Goal: Check status: Check status

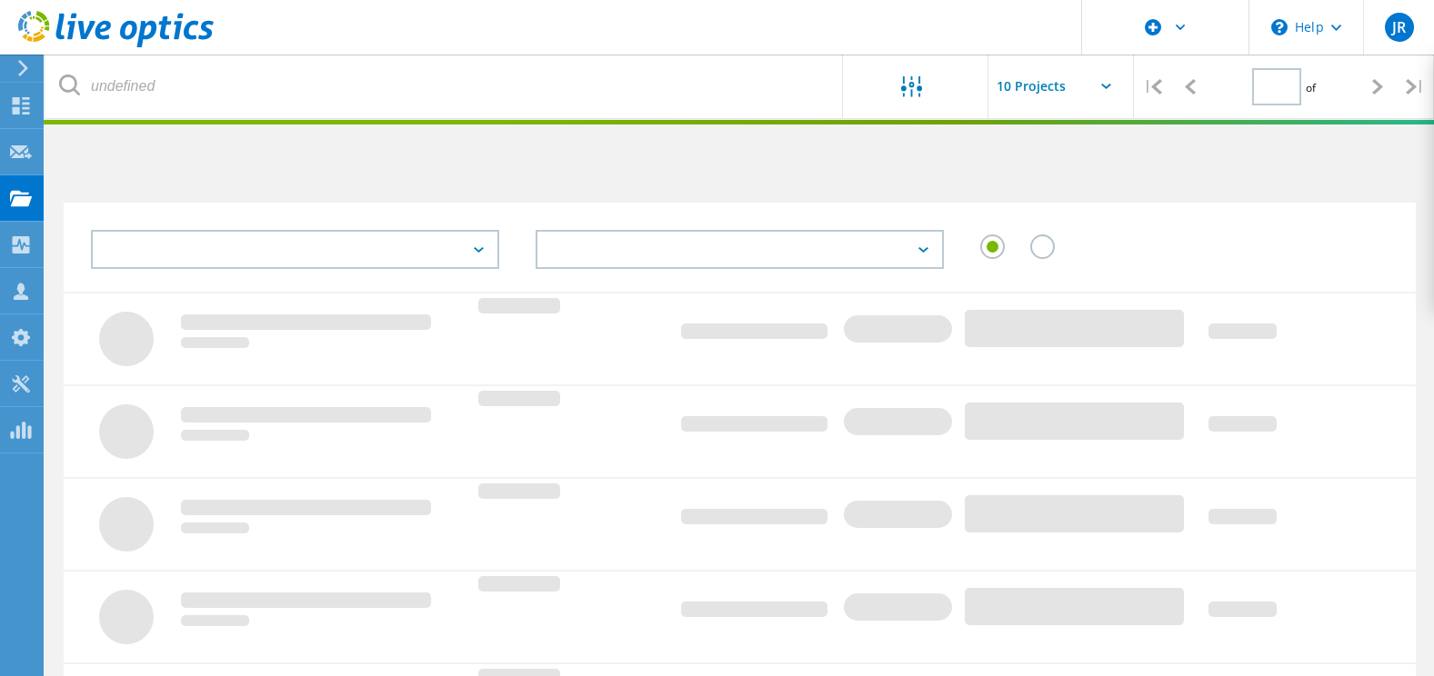
type input "1"
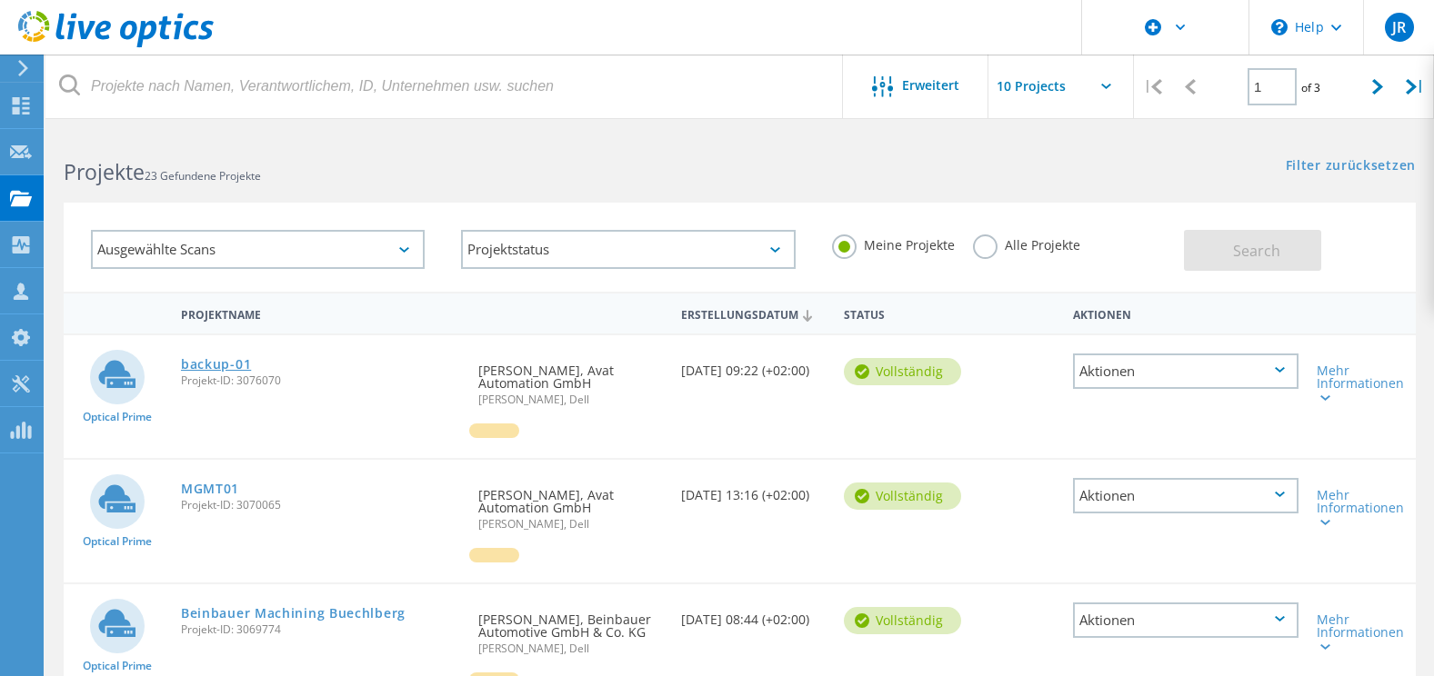
click at [202, 359] on link "backup-01" at bounding box center [216, 364] width 70 height 13
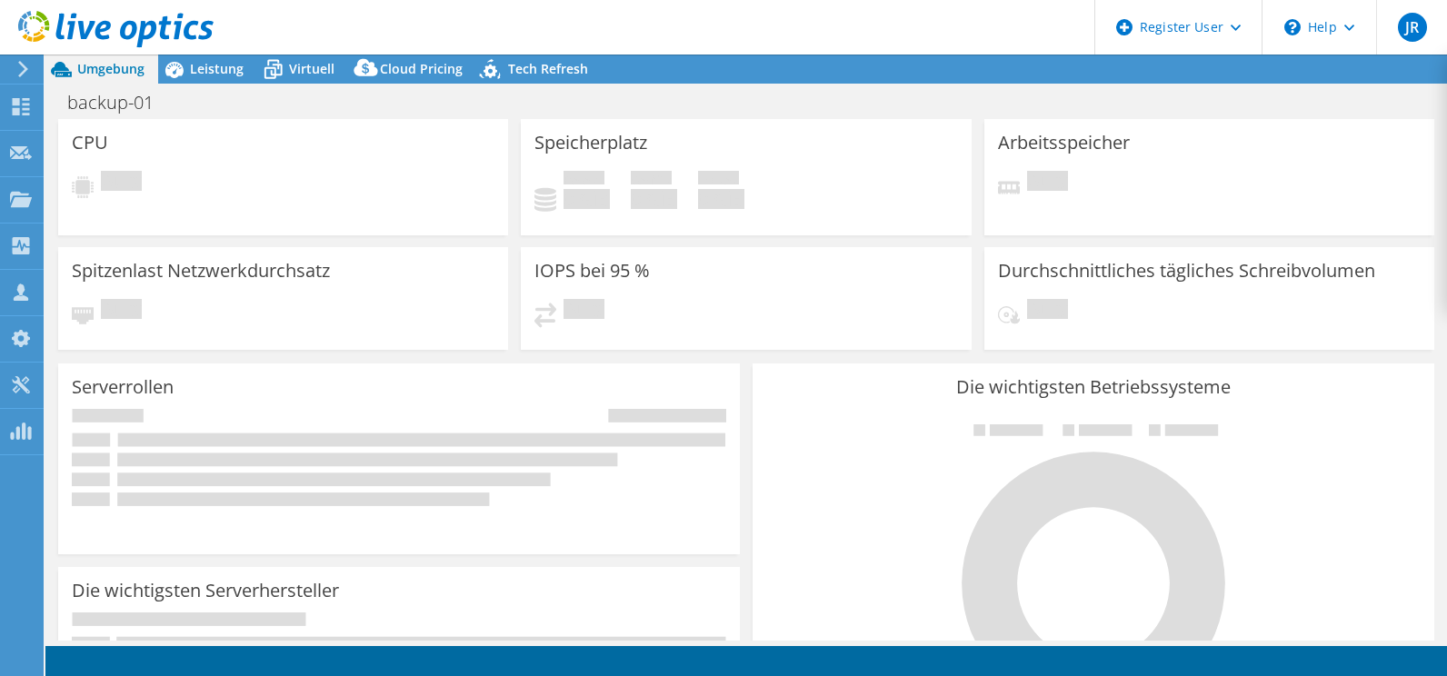
select select "USD"
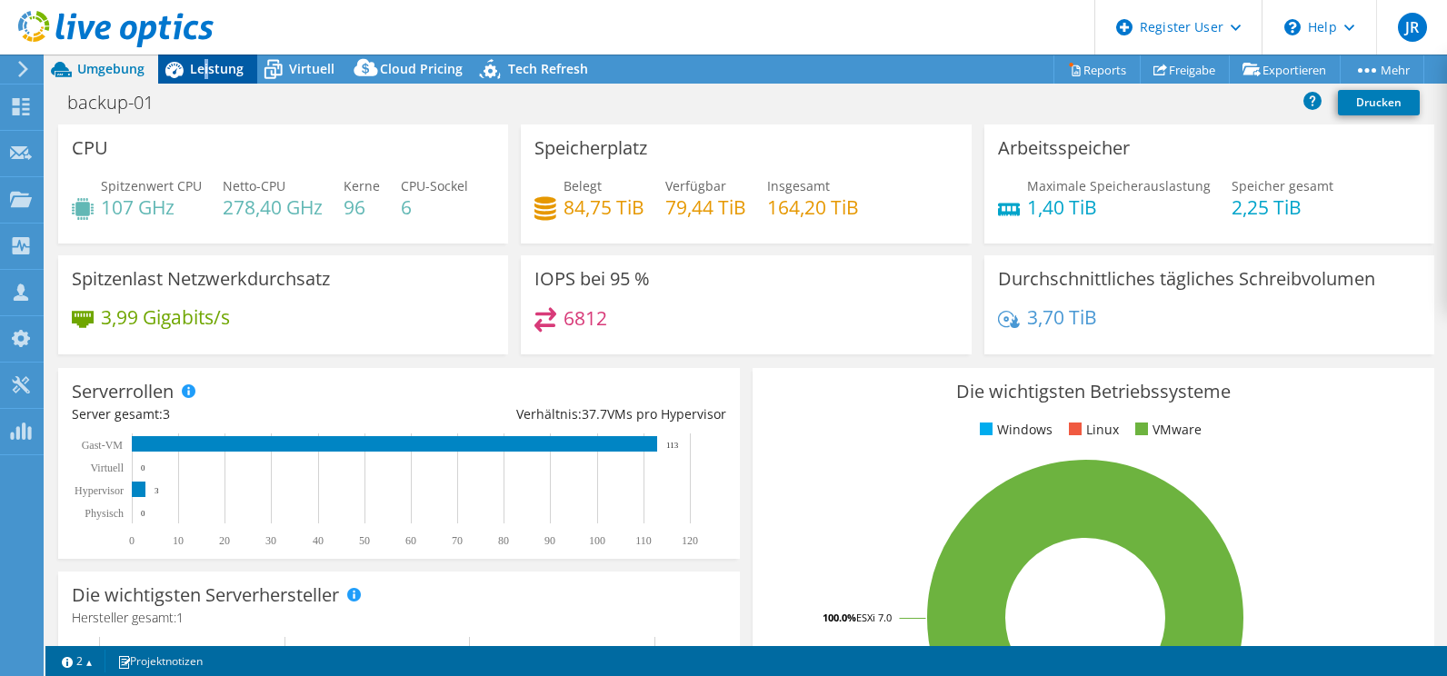
click at [205, 75] on span "Leistung" at bounding box center [217, 68] width 54 height 17
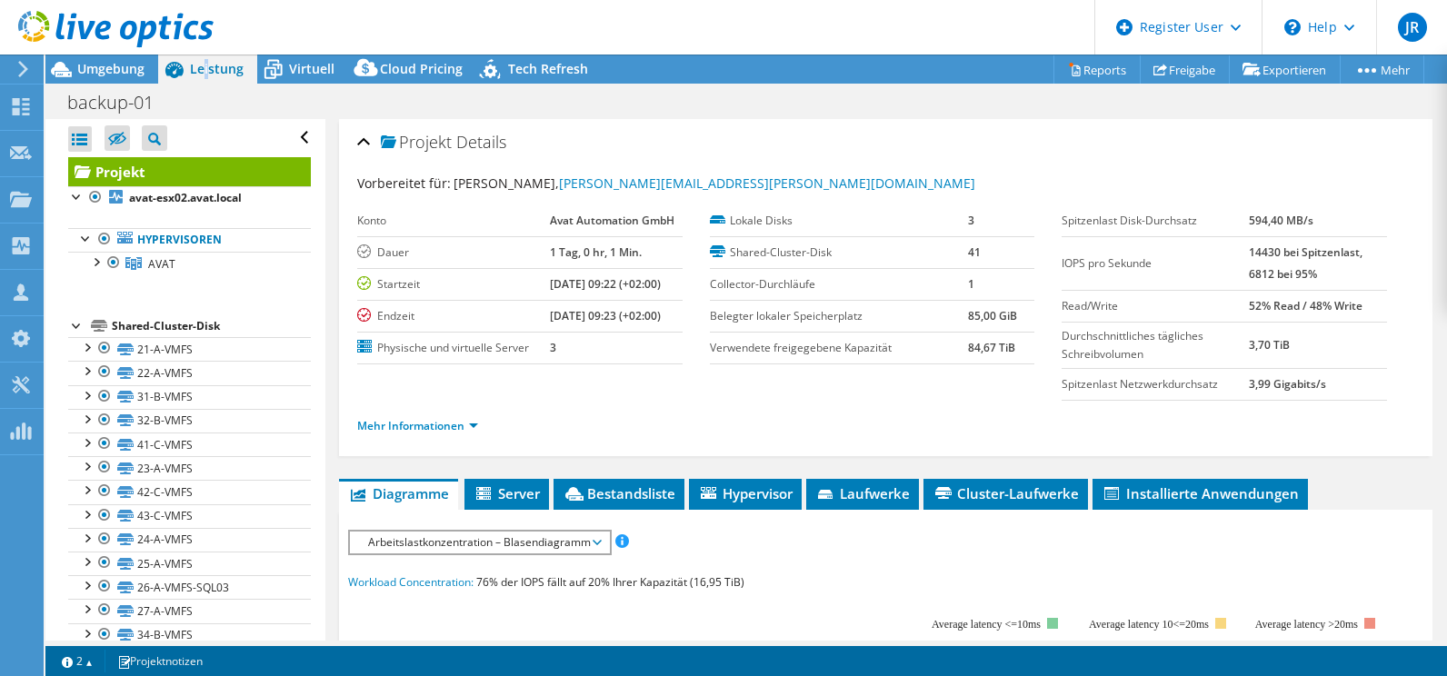
click at [105, 32] on icon at bounding box center [115, 29] width 195 height 37
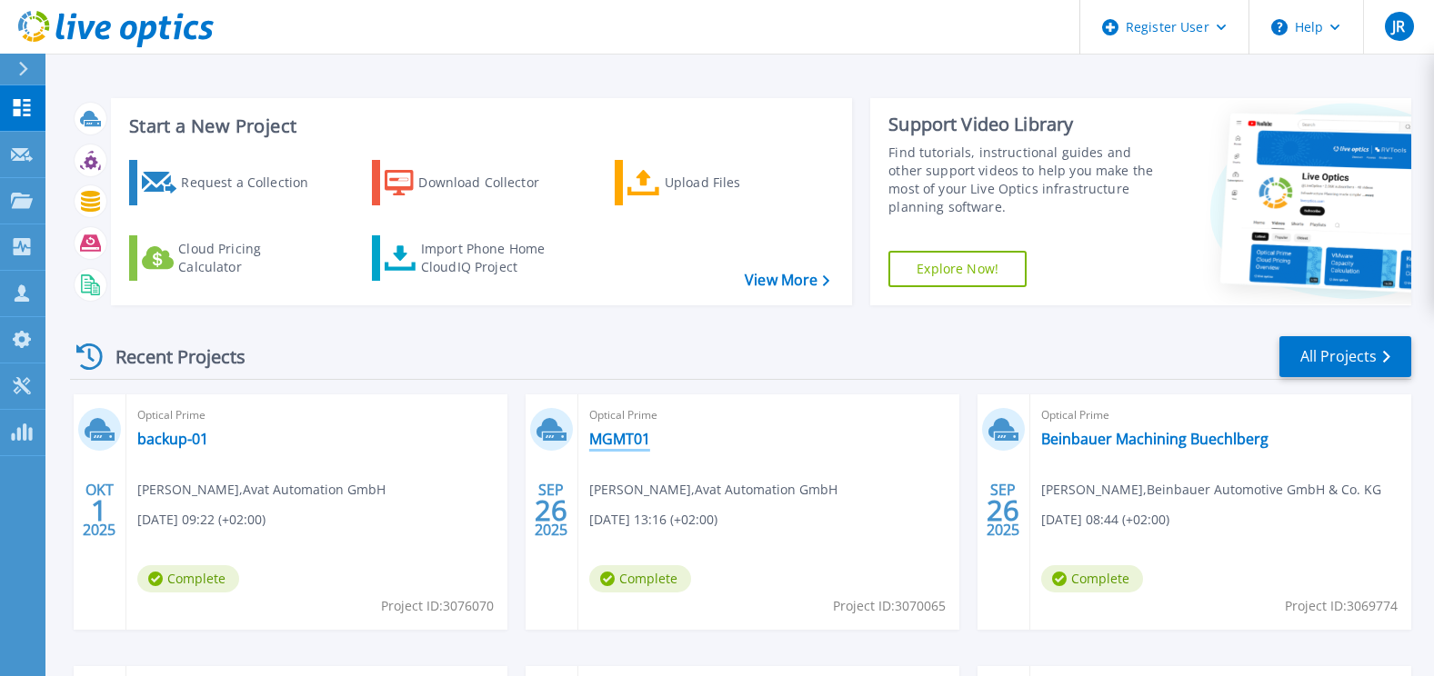
click at [630, 446] on link "MGMT01" at bounding box center [619, 439] width 61 height 18
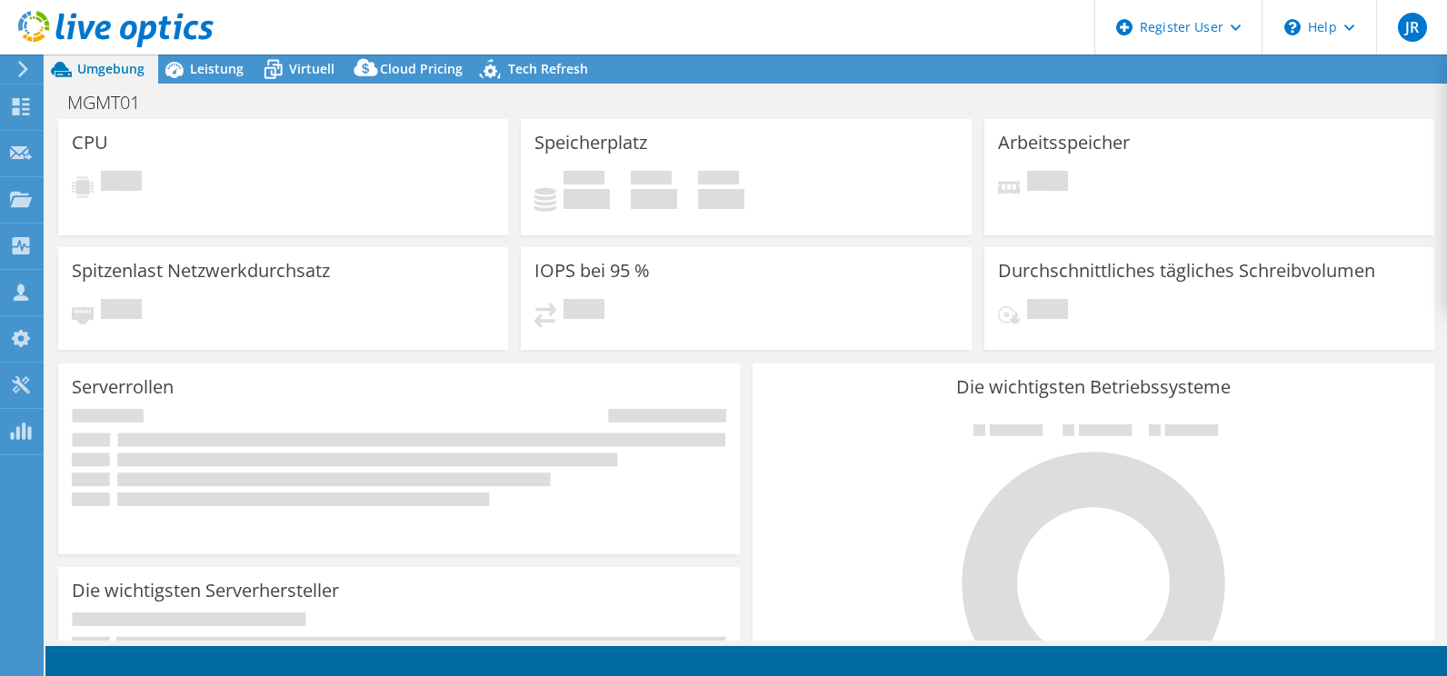
select select "USD"
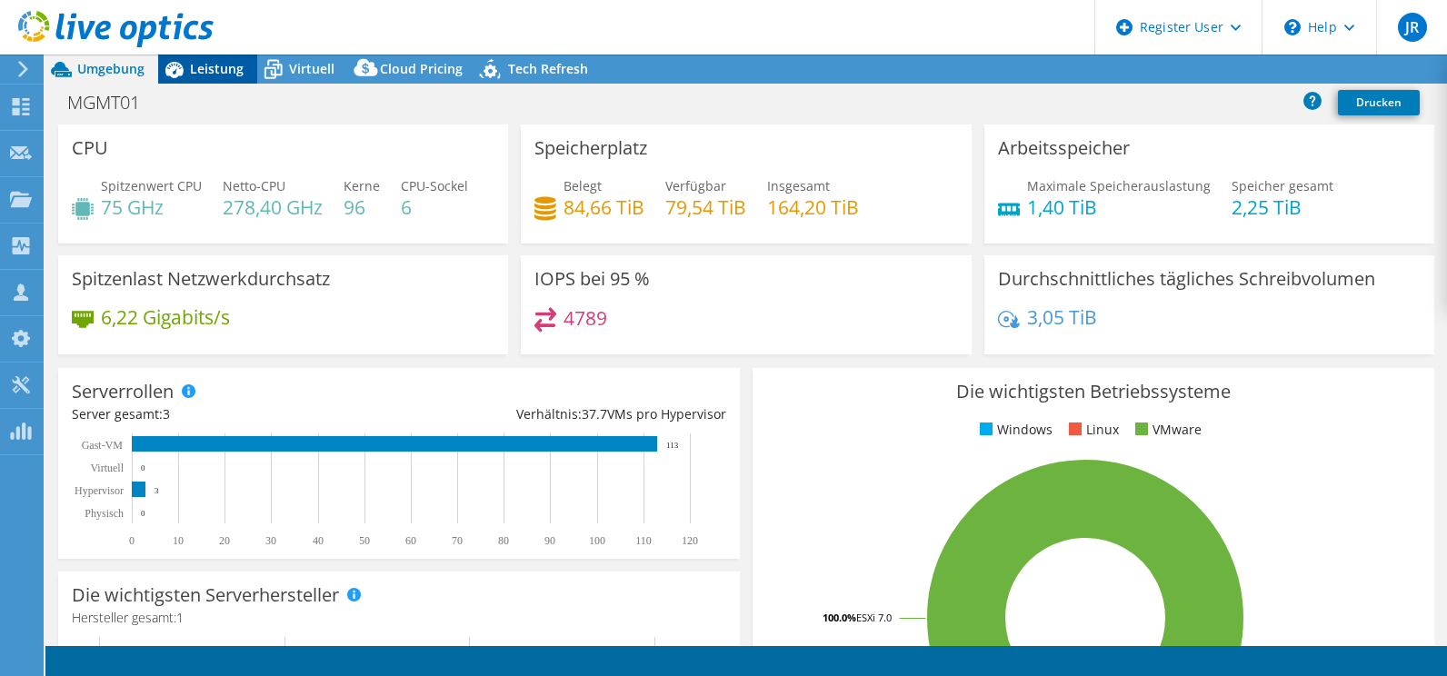
click at [201, 75] on span "Leistung" at bounding box center [217, 68] width 54 height 17
